Goal: Find specific page/section: Find specific page/section

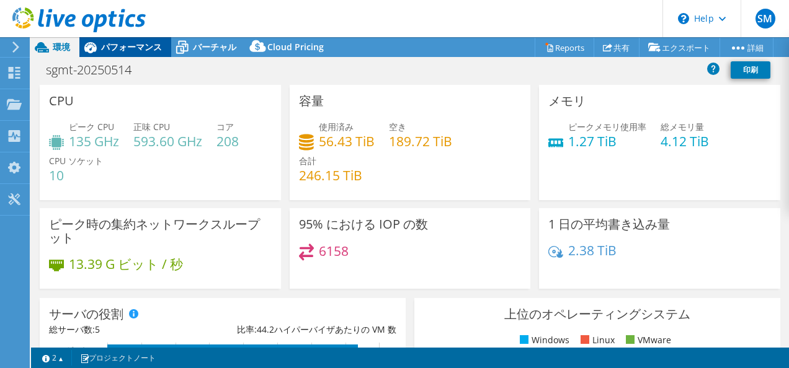
click at [97, 45] on icon at bounding box center [90, 48] width 22 height 22
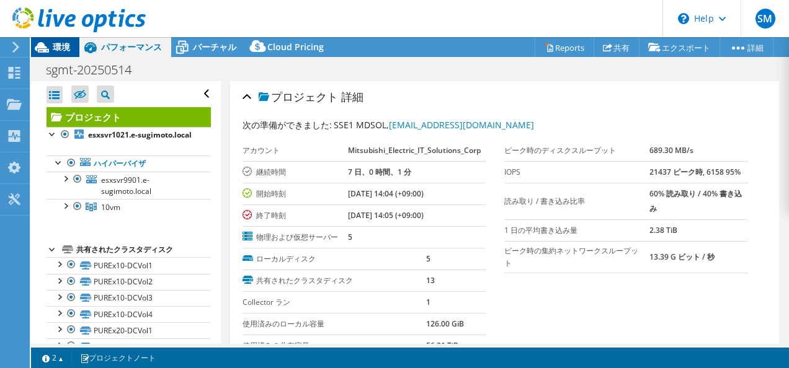
click at [57, 43] on span "環境" at bounding box center [61, 47] width 17 height 12
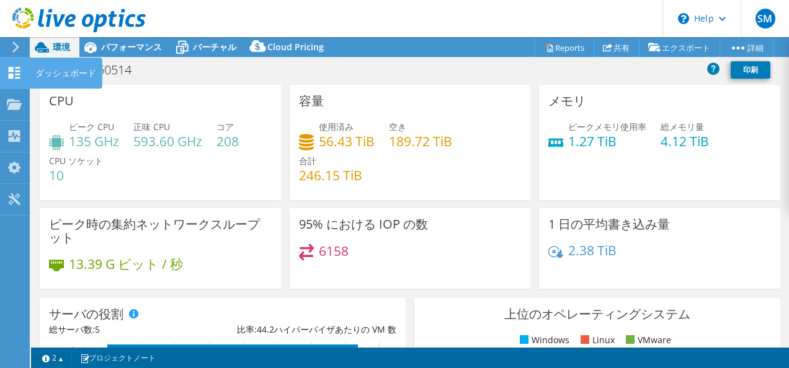
click at [19, 77] on use at bounding box center [15, 73] width 12 height 12
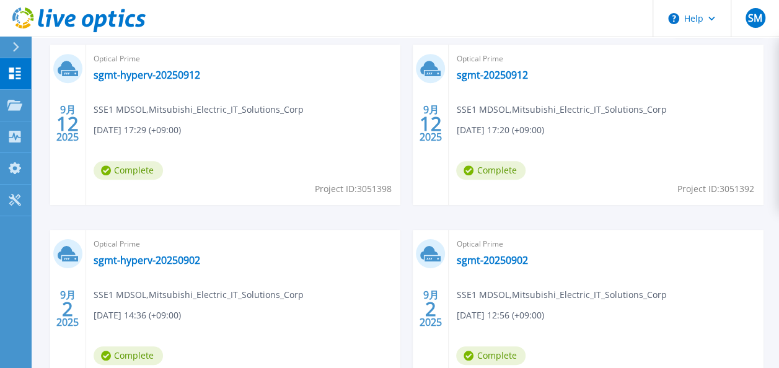
scroll to position [390, 0]
